Goal: Navigation & Orientation: Find specific page/section

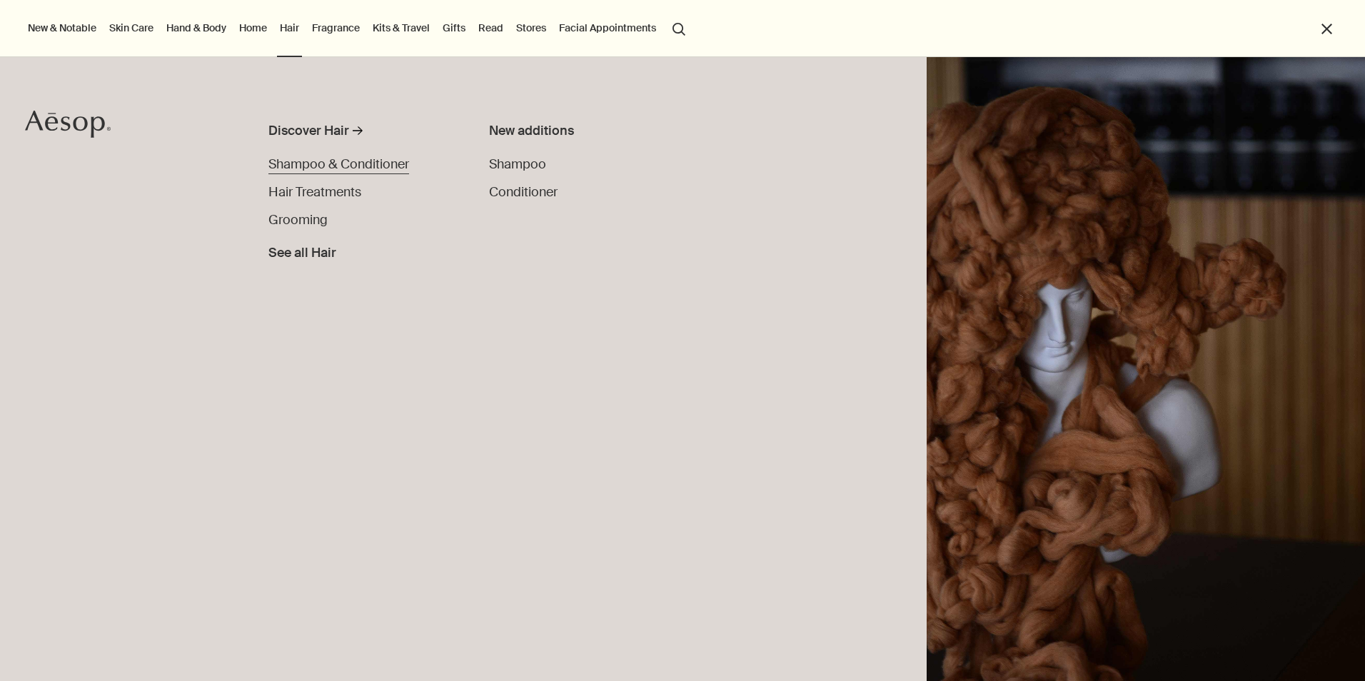
click at [354, 162] on span "Shampoo & Conditioner" at bounding box center [338, 164] width 141 height 17
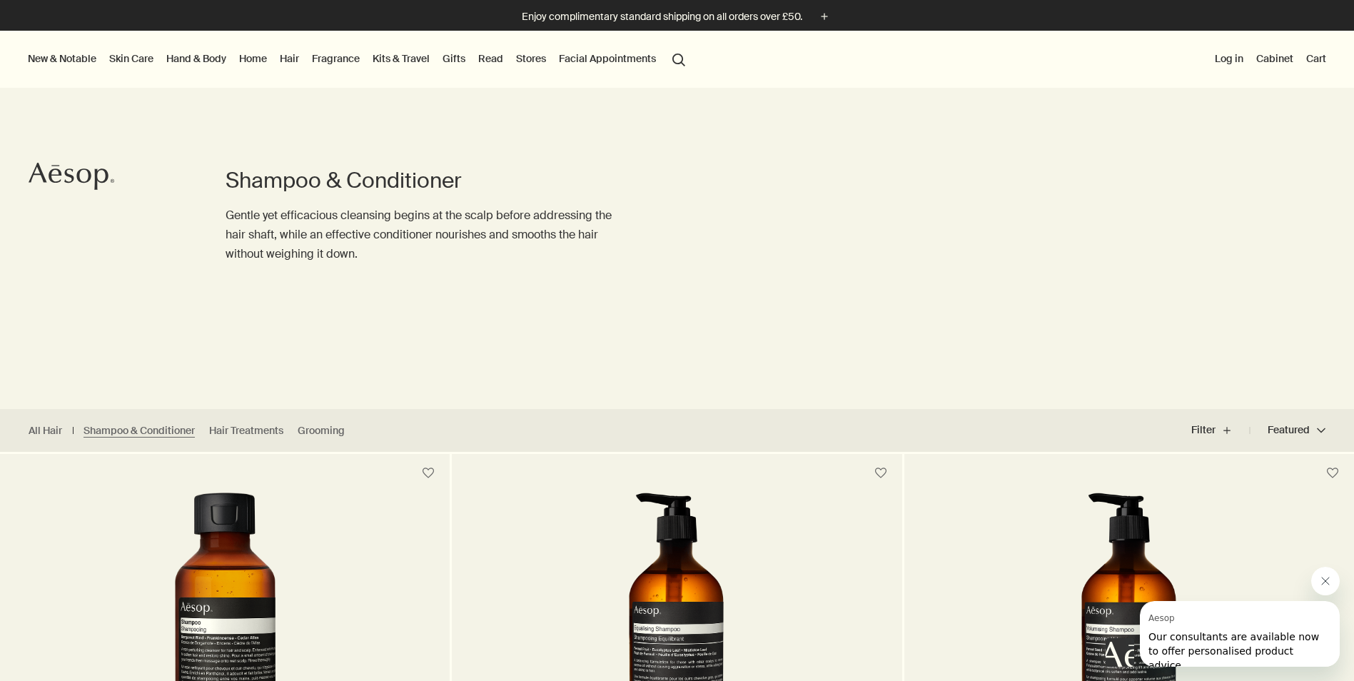
click at [287, 60] on link "Hair" at bounding box center [289, 58] width 25 height 19
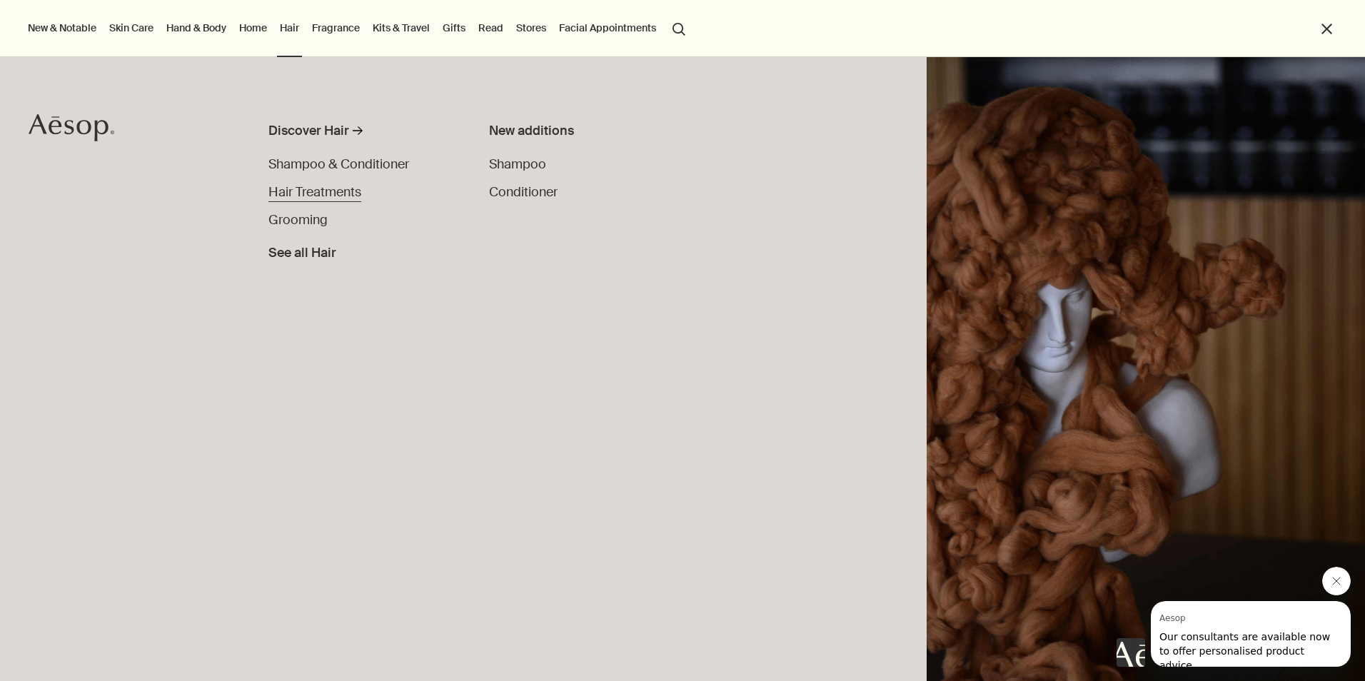
click at [308, 194] on span "Hair Treatments" at bounding box center [314, 191] width 93 height 17
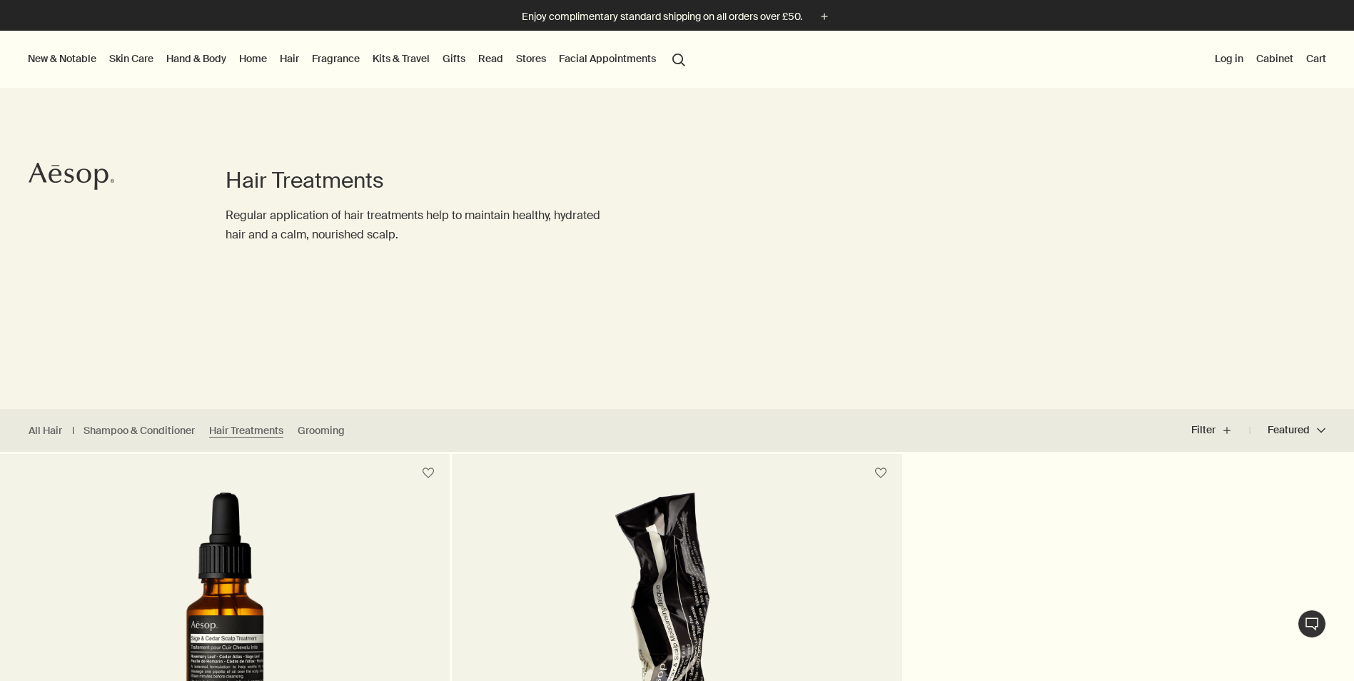
click at [137, 54] on link "Skin Care" at bounding box center [131, 58] width 50 height 19
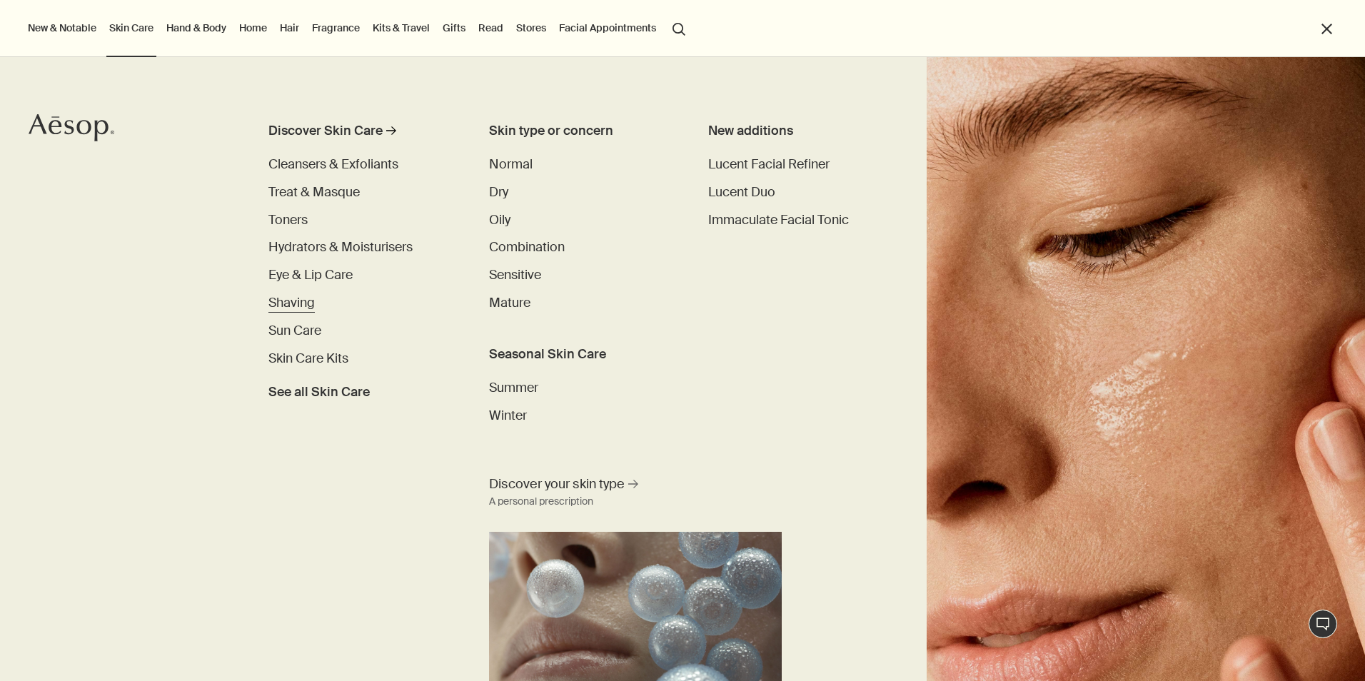
click at [309, 306] on span "Shaving" at bounding box center [291, 302] width 46 height 17
